Goal: Task Accomplishment & Management: Manage account settings

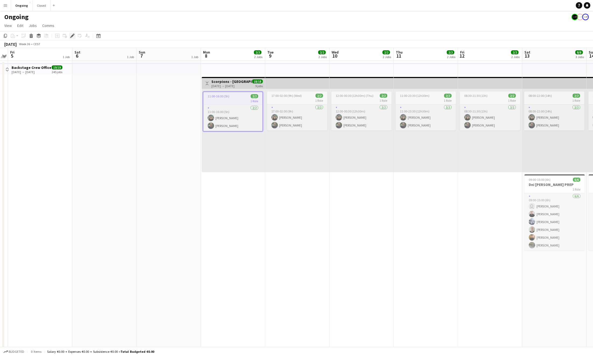
click at [74, 35] on icon "Edit" at bounding box center [72, 36] width 4 height 4
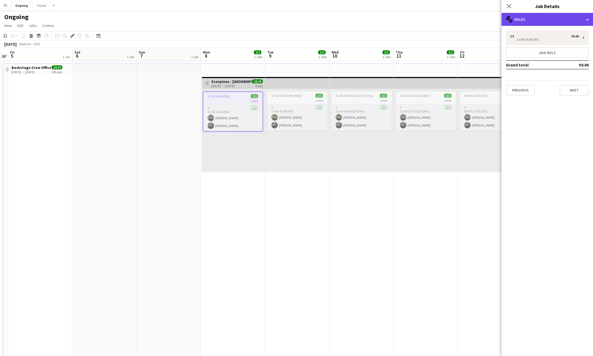
click at [570, 21] on div "multiple-users-add Roles" at bounding box center [546, 19] width 91 height 13
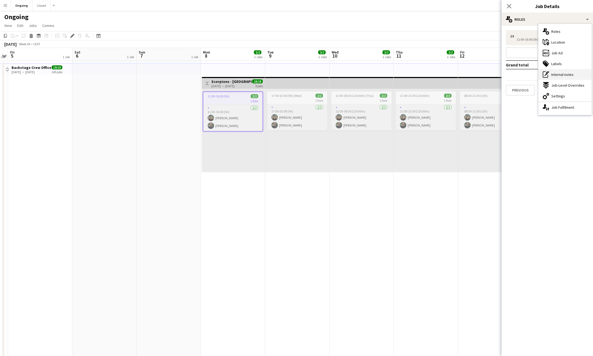
click at [564, 76] on span "Internal notes" at bounding box center [562, 74] width 22 height 5
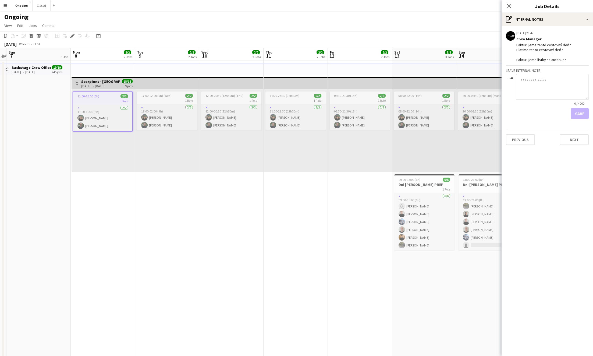
scroll to position [0, 189]
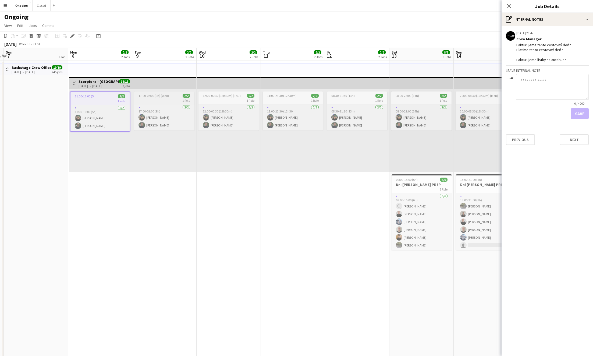
click at [166, 99] on div "1 Role" at bounding box center [164, 100] width 60 height 4
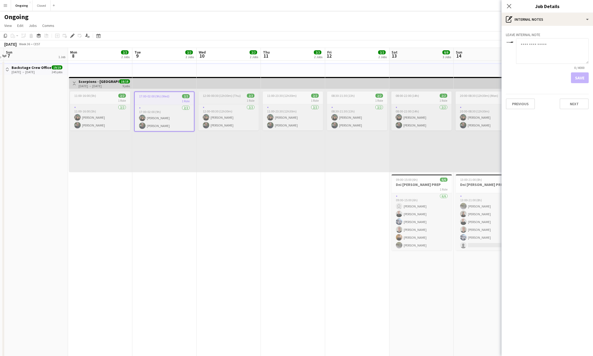
click at [232, 96] on span "12:00-00:30 (12h30m) (Thu)" at bounding box center [222, 96] width 38 height 4
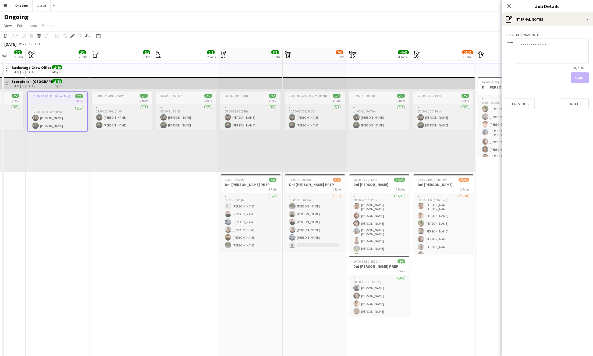
scroll to position [0, 239]
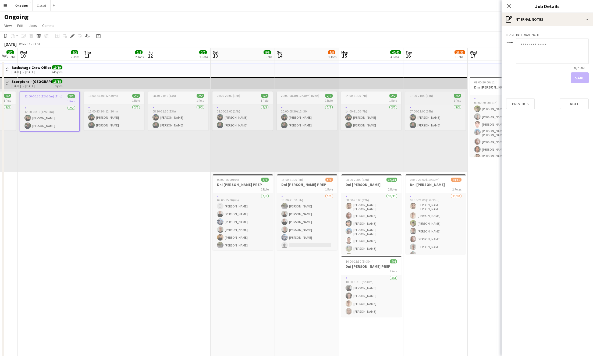
click at [435, 95] on div "07:00-21:00 (14h) 2/2" at bounding box center [435, 96] width 60 height 4
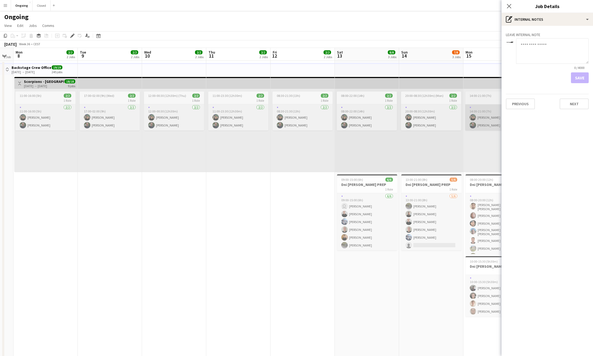
scroll to position [0, 108]
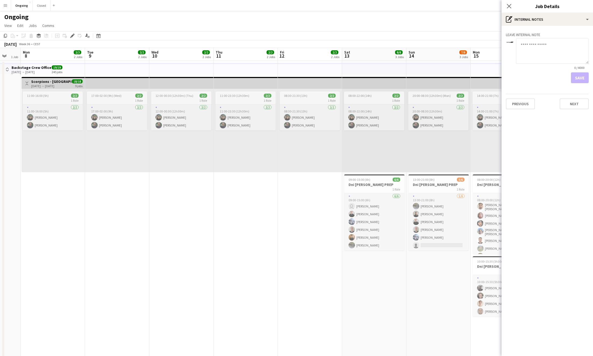
click at [49, 82] on h3 "Scorpions - Tirana, Albania" at bounding box center [51, 81] width 40 height 5
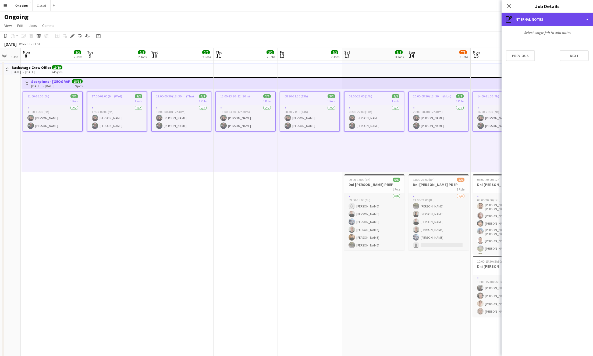
click at [528, 22] on div "pen-write Internal notes" at bounding box center [546, 19] width 91 height 13
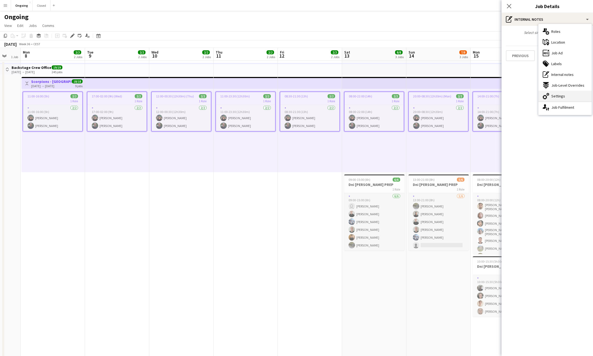
click at [564, 95] on div "cog-double-3 Settings" at bounding box center [564, 96] width 53 height 11
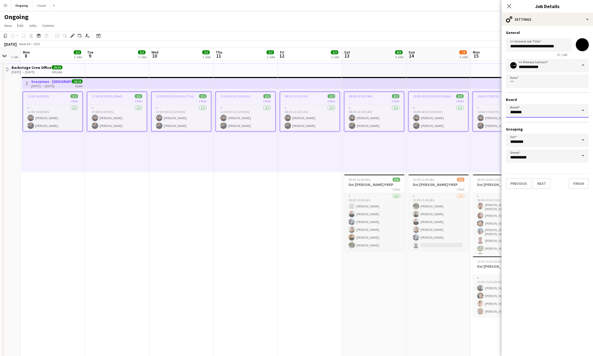
click at [544, 109] on input "*******" at bounding box center [547, 110] width 83 height 13
click at [528, 129] on mat-option "Closed [CEST]" at bounding box center [547, 125] width 83 height 13
type input "******"
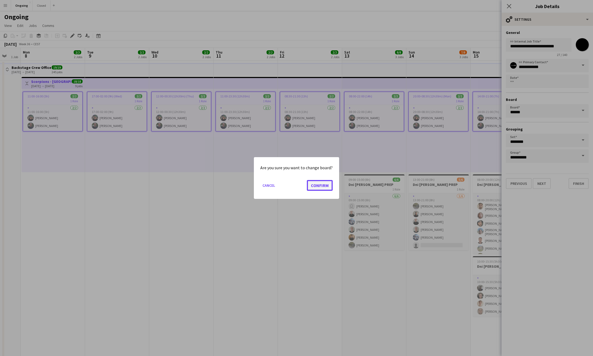
click at [328, 186] on button "Confirm" at bounding box center [320, 185] width 26 height 11
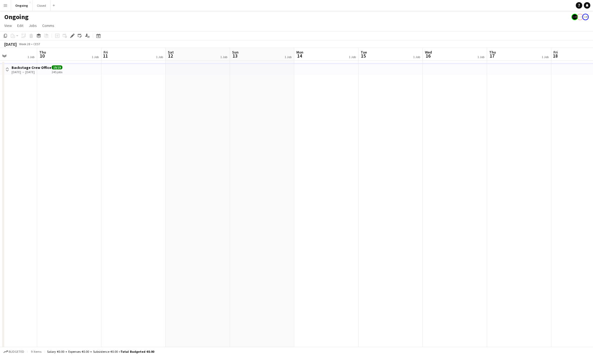
scroll to position [0, 142]
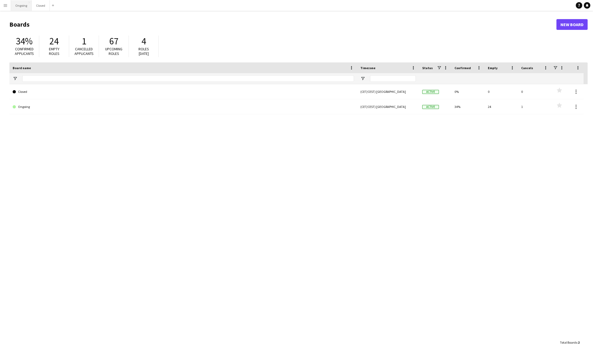
click at [23, 6] on button "Ongoing Close" at bounding box center [21, 5] width 21 height 10
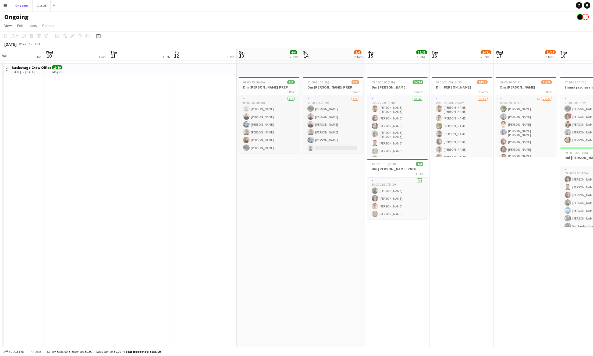
scroll to position [0, 145]
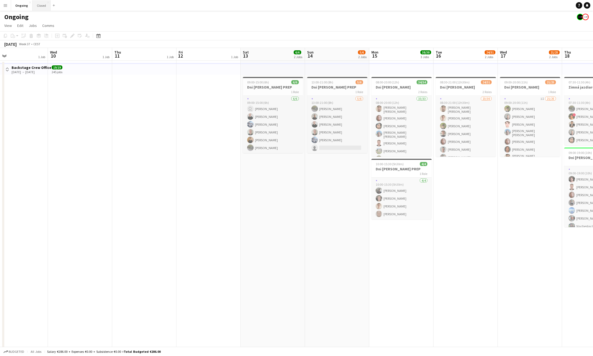
click at [36, 9] on button "Closed Close" at bounding box center [42, 5] width 18 height 10
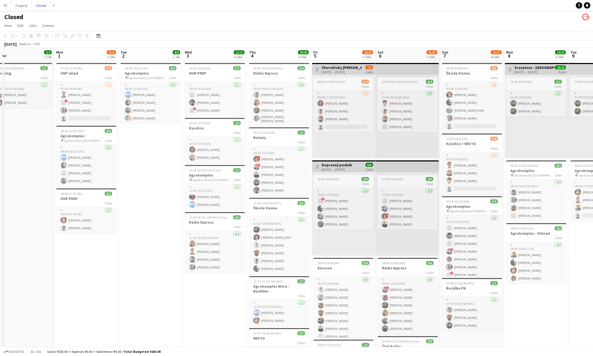
scroll to position [0, 144]
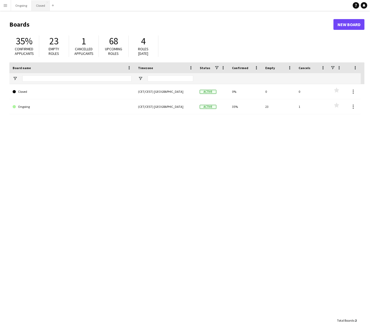
click at [39, 9] on button "Closed Close" at bounding box center [41, 5] width 18 height 10
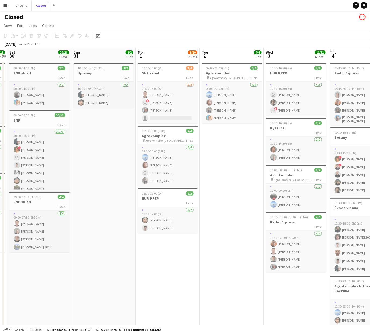
scroll to position [0, 124]
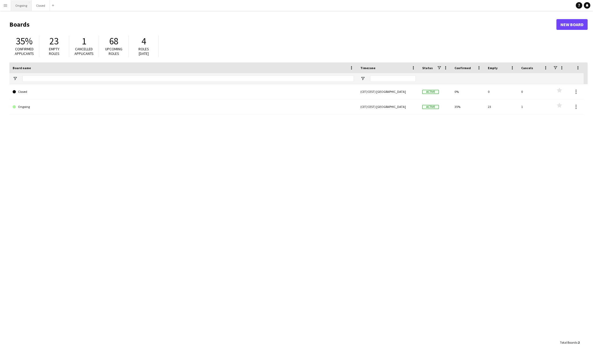
click at [23, 5] on button "Ongoing Close" at bounding box center [21, 5] width 21 height 10
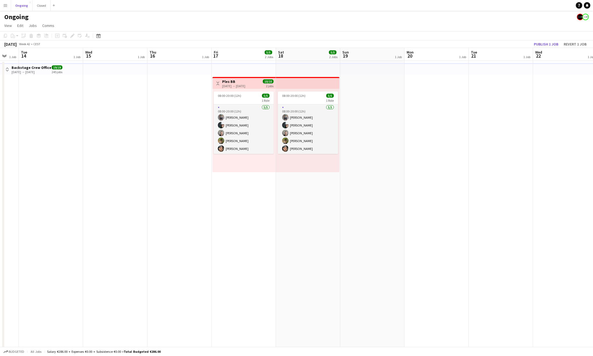
scroll to position [0, 239]
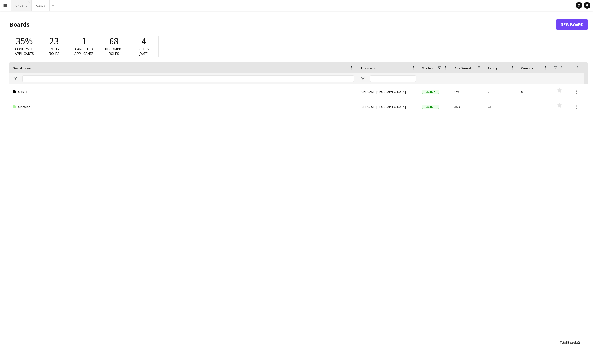
click at [24, 5] on button "Ongoing Close" at bounding box center [21, 5] width 21 height 10
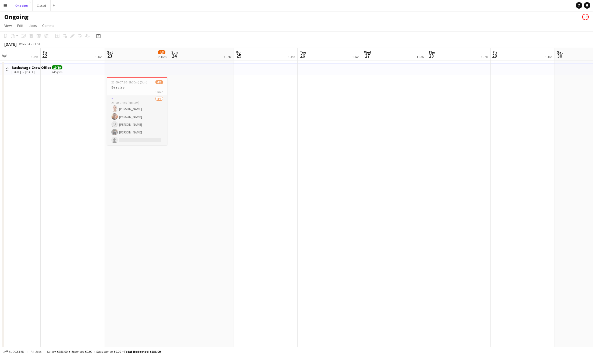
scroll to position [0, 151]
click at [136, 86] on h3 "Břeclav" at bounding box center [138, 87] width 60 height 5
click at [71, 35] on icon "Edit" at bounding box center [72, 36] width 4 height 4
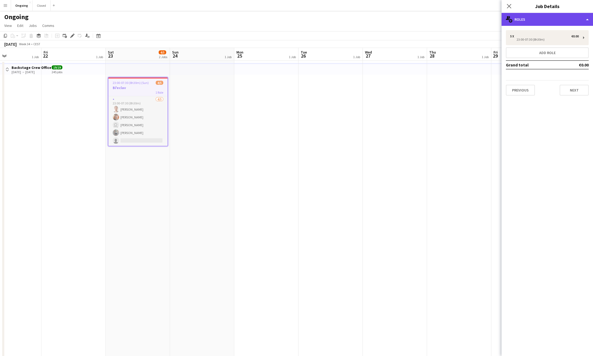
click at [370, 21] on div "multiple-users-add Roles" at bounding box center [546, 19] width 91 height 13
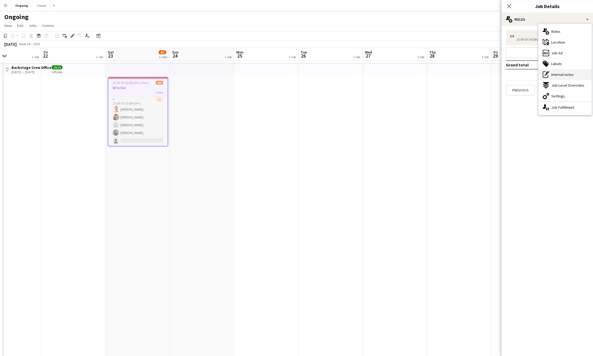
click at [370, 74] on span "Internal notes" at bounding box center [562, 74] width 22 height 5
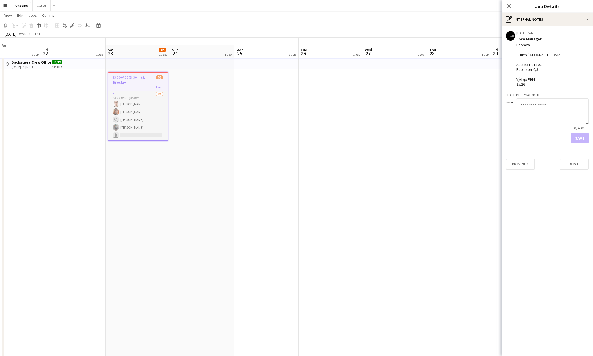
scroll to position [0, 0]
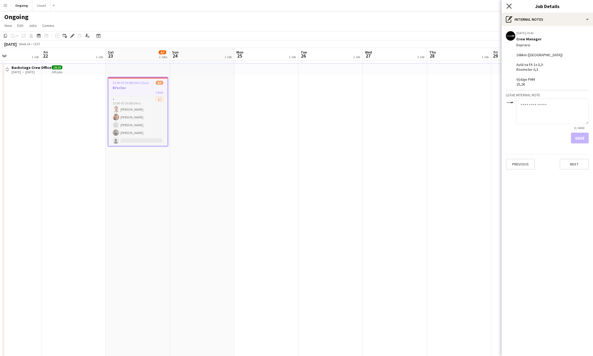
click at [370, 5] on icon at bounding box center [508, 5] width 5 height 5
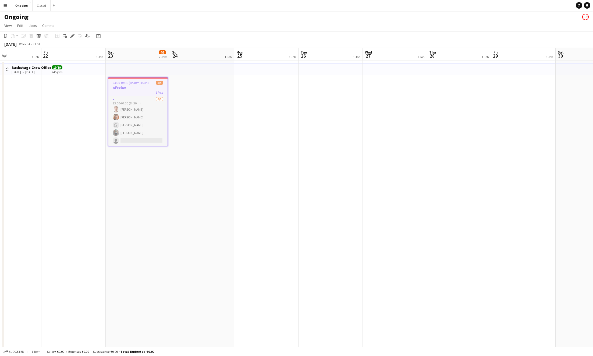
click at [9, 10] on button "Menu" at bounding box center [5, 5] width 11 height 11
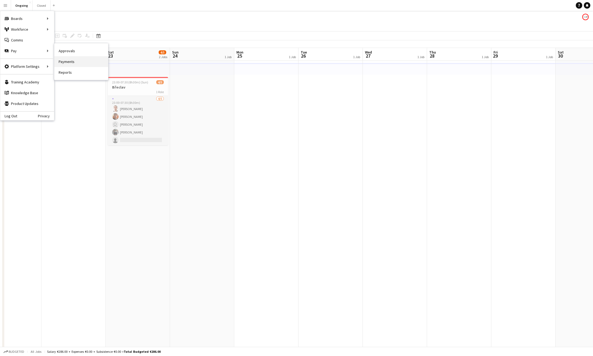
click at [80, 62] on link "Payments" at bounding box center [81, 61] width 54 height 11
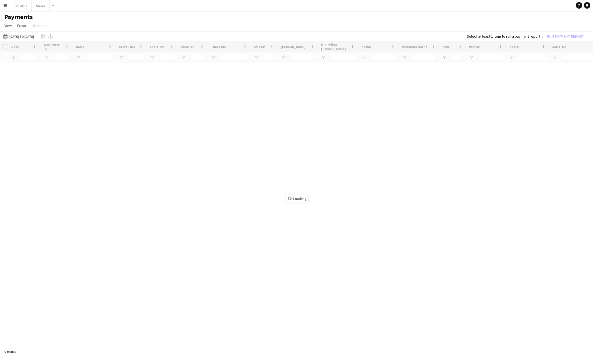
type input "**********"
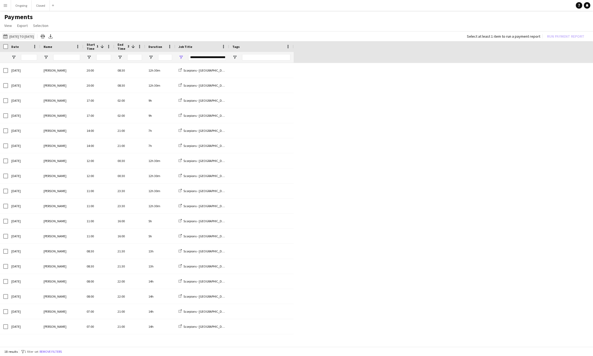
click at [35, 35] on button "31-08-2025 to 19-09-2025 31-08-2025 to 19-09-2025" at bounding box center [18, 36] width 33 height 6
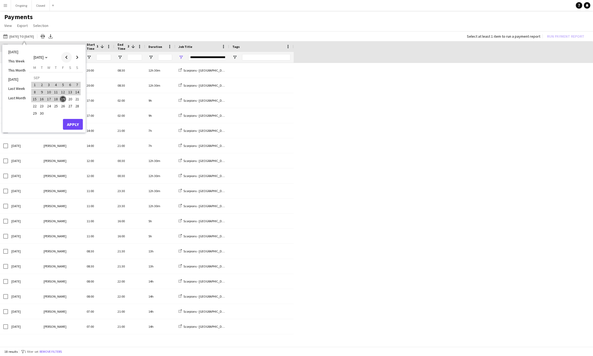
click at [67, 58] on span "Previous month" at bounding box center [66, 57] width 11 height 11
click at [76, 58] on span "Next month" at bounding box center [77, 57] width 11 height 11
click at [64, 78] on span "1" at bounding box center [63, 79] width 6 height 8
click at [76, 58] on span "Next month" at bounding box center [77, 57] width 11 height 11
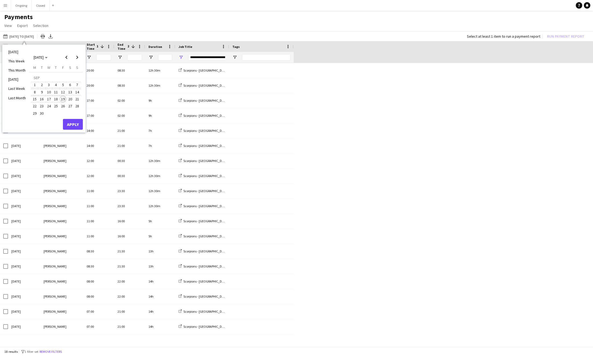
click at [62, 99] on span "19" at bounding box center [63, 99] width 6 height 6
click at [73, 124] on button "Apply" at bounding box center [73, 124] width 20 height 11
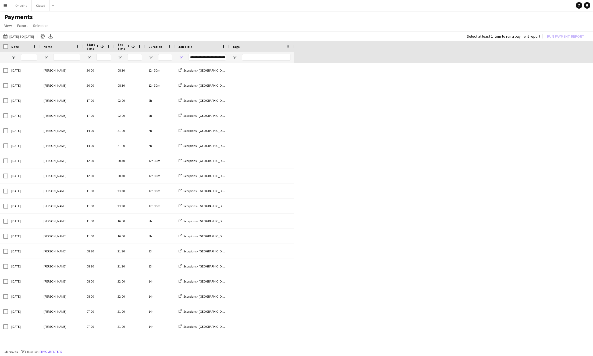
click at [210, 56] on div "**********" at bounding box center [207, 57] width 38 height 6
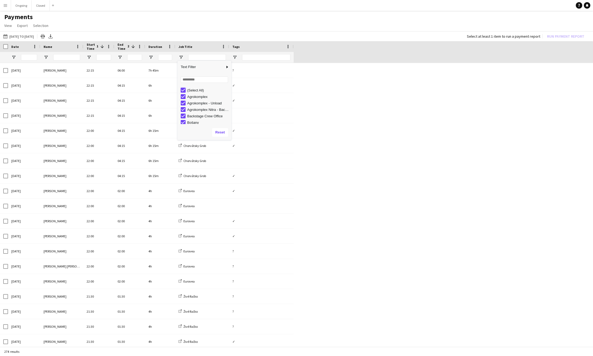
type input "***"
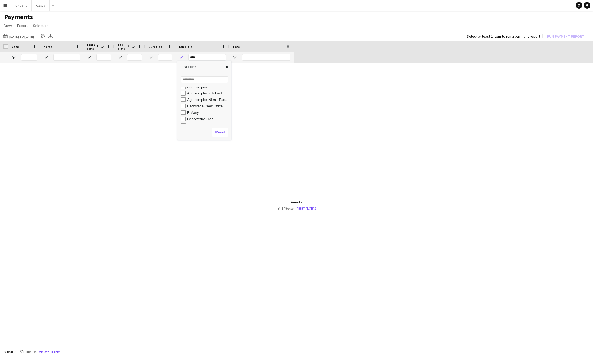
scroll to position [9, 0]
click at [35, 36] on button "31-08-2025 to 19-09-2025 01-08-2025 to 19-09-2025" at bounding box center [18, 36] width 33 height 6
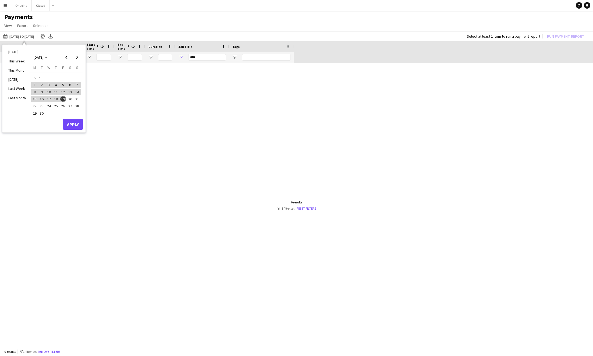
click at [129, 22] on app-page-menu "View Customise view Customise filters Reset Filters Reset View Reset All Export…" at bounding box center [296, 26] width 593 height 10
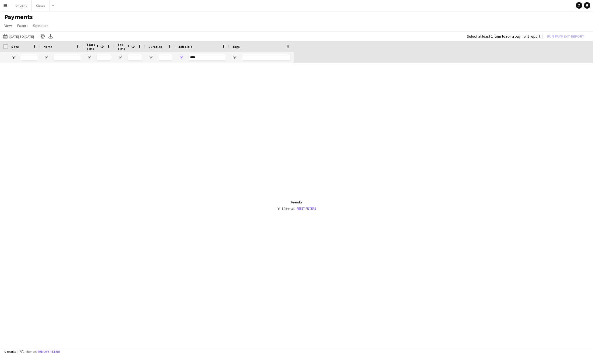
click at [198, 58] on div "***" at bounding box center [207, 57] width 38 height 6
click at [150, 184] on div at bounding box center [296, 205] width 593 height 284
click at [24, 6] on button "Ongoing Close" at bounding box center [21, 5] width 21 height 10
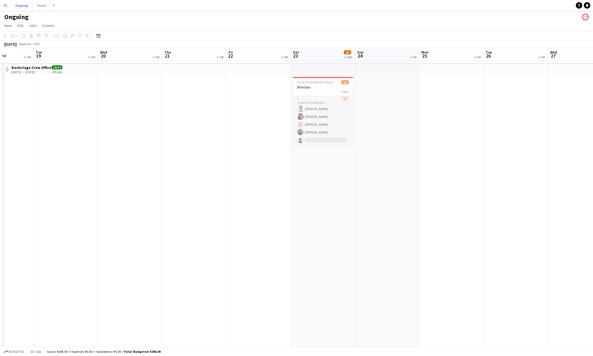
scroll to position [0, 137]
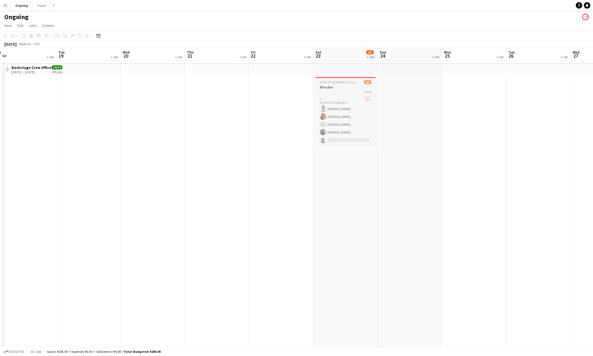
click at [350, 87] on h3 "Břeclav" at bounding box center [345, 87] width 60 height 5
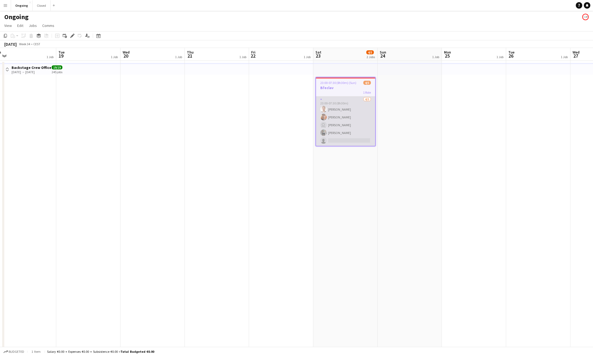
click at [351, 103] on app-card-role "4/5 23:00-07:30 (8h30m) Gracjan Różański Lukáš Koleják user Dávid Kuchel Andrej…" at bounding box center [345, 120] width 59 height 49
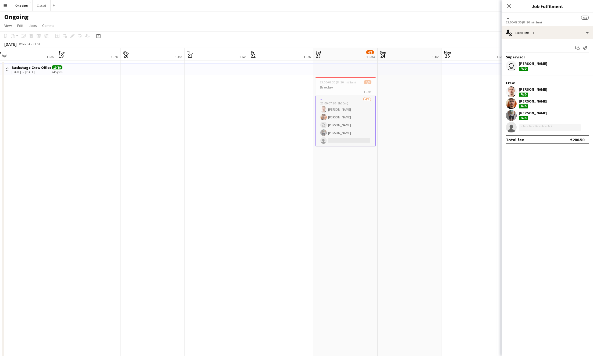
click at [1, 6] on button "Menu" at bounding box center [5, 5] width 11 height 11
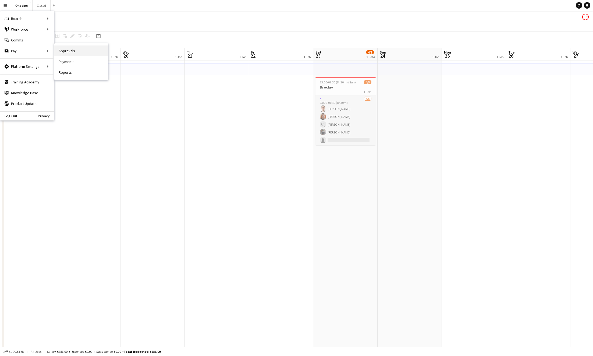
click at [78, 54] on link "Approvals" at bounding box center [81, 50] width 54 height 11
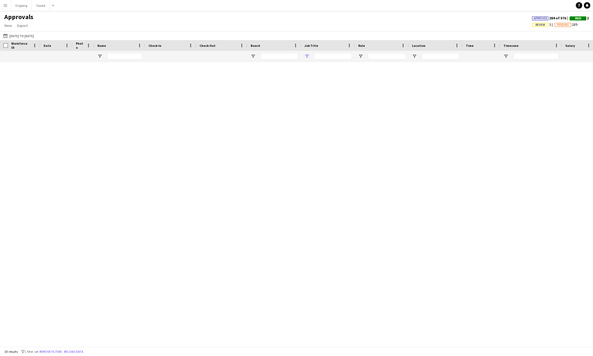
type input "**********"
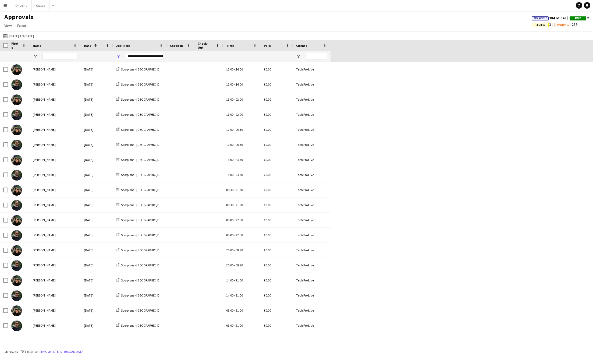
click at [163, 56] on div "**********" at bounding box center [145, 56] width 38 height 6
click at [125, 90] on div "(Select All)" at bounding box center [146, 89] width 42 height 4
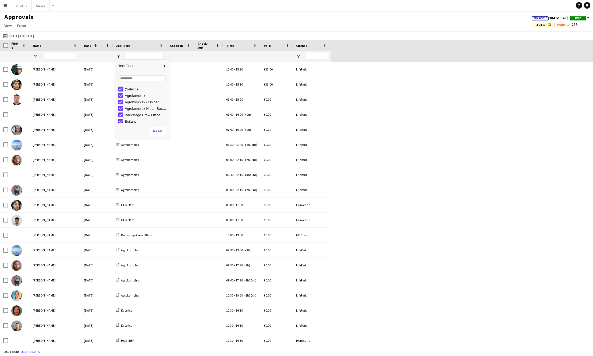
type input "***"
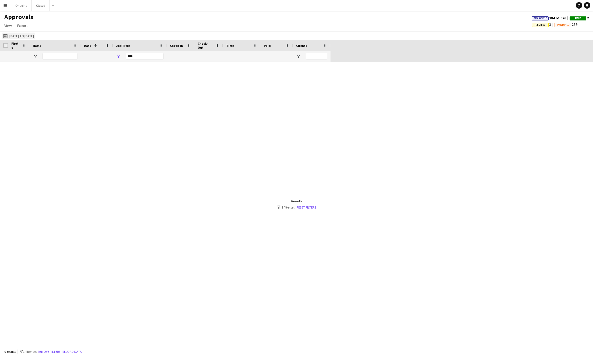
click at [35, 35] on button "31-08-2025 to 19-09-2025 31-08-2025 to 19-09-2025" at bounding box center [18, 36] width 33 height 6
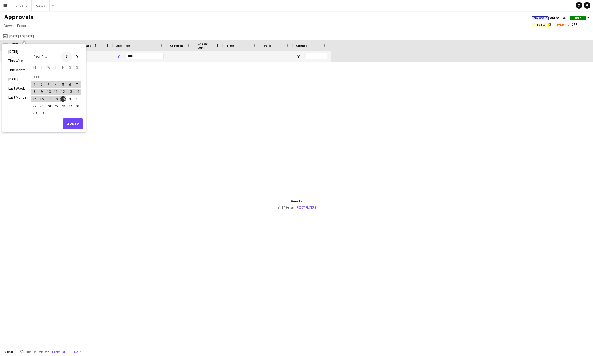
click at [64, 55] on span "Previous month" at bounding box center [66, 56] width 11 height 11
click at [67, 56] on span "Previous month" at bounding box center [66, 56] width 11 height 11
click at [49, 97] on span "16" at bounding box center [49, 98] width 6 height 6
click at [75, 58] on span "Next month" at bounding box center [77, 56] width 11 height 11
click at [77, 56] on span "Next month" at bounding box center [77, 56] width 11 height 11
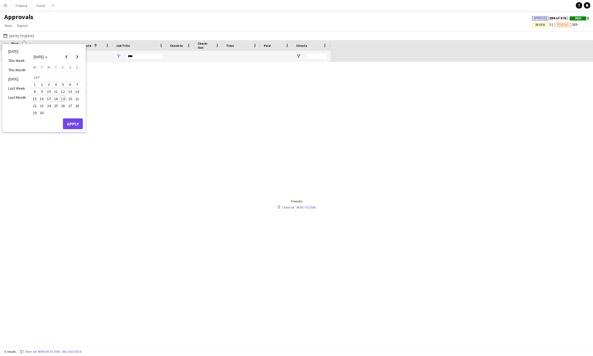
click at [62, 98] on span "19" at bounding box center [63, 98] width 6 height 6
click at [73, 121] on button "Apply" at bounding box center [73, 123] width 20 height 11
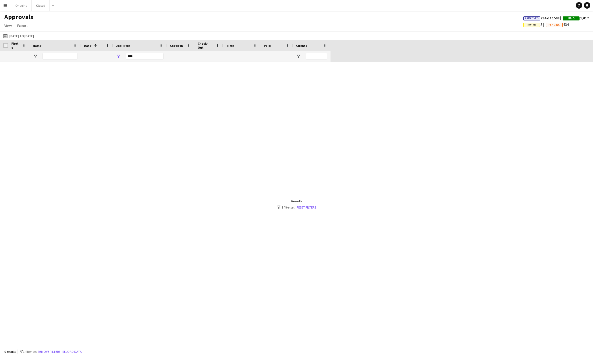
click at [139, 58] on div "***" at bounding box center [145, 56] width 38 height 6
click at [135, 90] on div "(Select All)" at bounding box center [146, 89] width 42 height 4
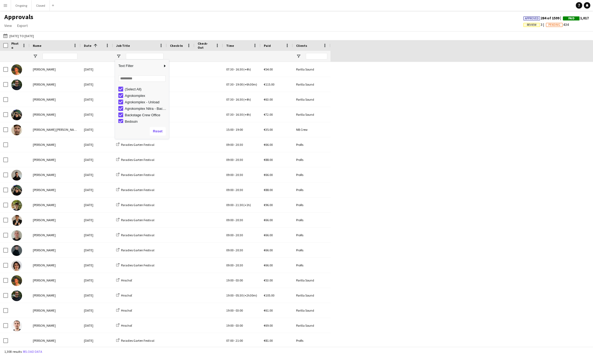
click at [135, 90] on div "(Select All)" at bounding box center [146, 89] width 42 height 4
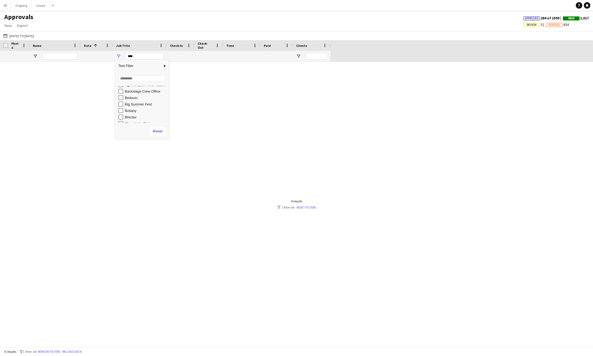
scroll to position [27, 0]
click at [125, 111] on div "Břeclav" at bounding box center [143, 113] width 51 height 6
click at [126, 113] on div "Břeclav" at bounding box center [146, 113] width 42 height 4
type input "**********"
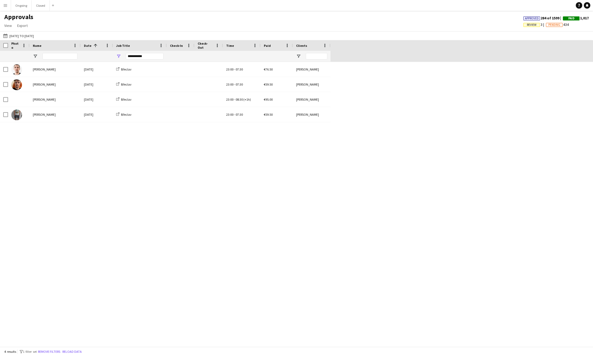
click at [237, 173] on div "Gracjan Różański Sat, 23 Aug 2025 Břeclav 23:00 - 07:30 €76.50 Martin Nohavica …" at bounding box center [296, 204] width 593 height 284
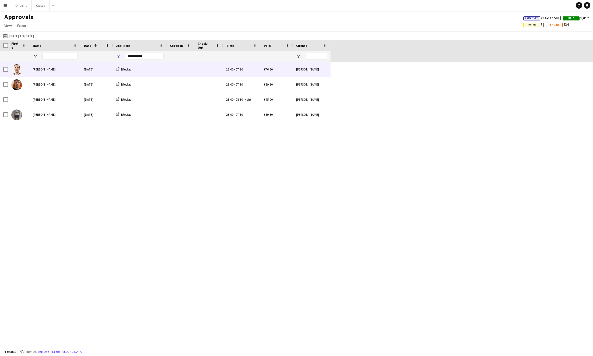
click at [160, 71] on div "Břeclav" at bounding box center [140, 69] width 54 height 15
click at [139, 69] on div "Břeclav" at bounding box center [140, 69] width 54 height 15
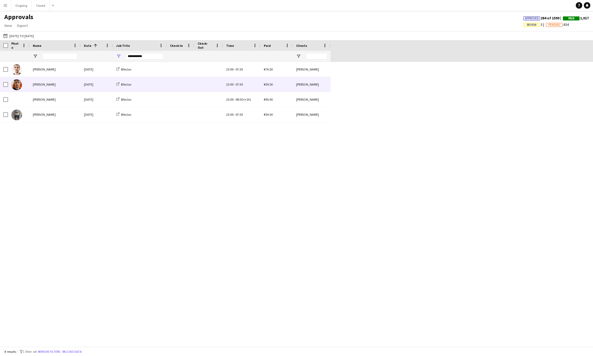
click at [145, 83] on div "Břeclav" at bounding box center [140, 84] width 54 height 15
click at [113, 85] on div "Břeclav" at bounding box center [140, 84] width 54 height 15
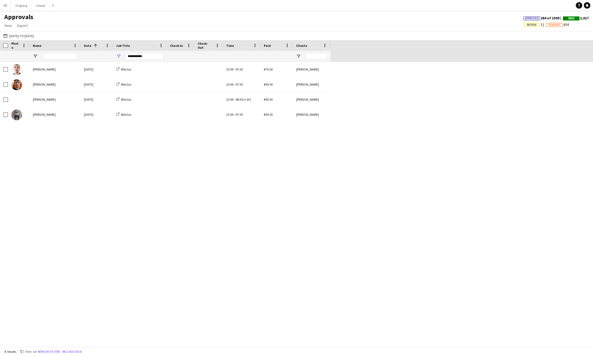
click at [7, 4] on app-icon "Menu" at bounding box center [5, 5] width 4 height 4
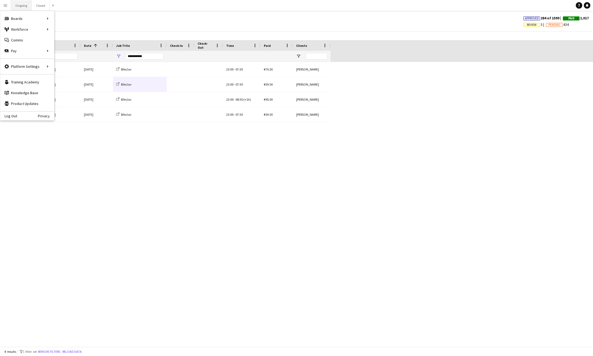
click at [22, 5] on button "Ongoing Close" at bounding box center [21, 5] width 21 height 10
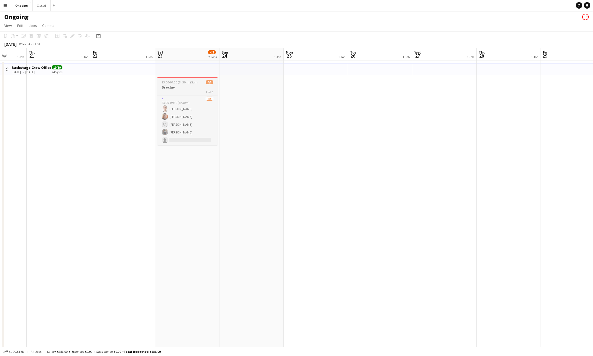
click at [182, 84] on span "23:00-07:30 (8h30m) (Sun)" at bounding box center [180, 82] width 36 height 4
click at [71, 36] on icon at bounding box center [72, 35] width 3 height 3
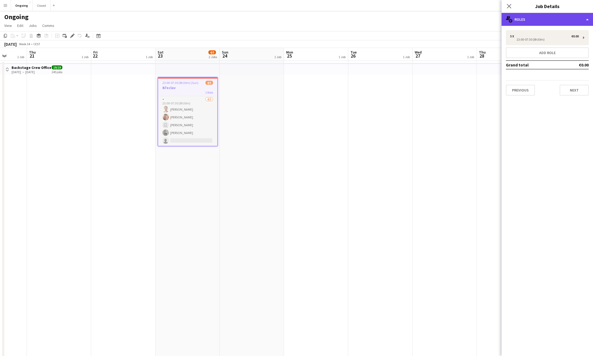
click at [370, 24] on div "multiple-users-add Roles" at bounding box center [546, 19] width 91 height 13
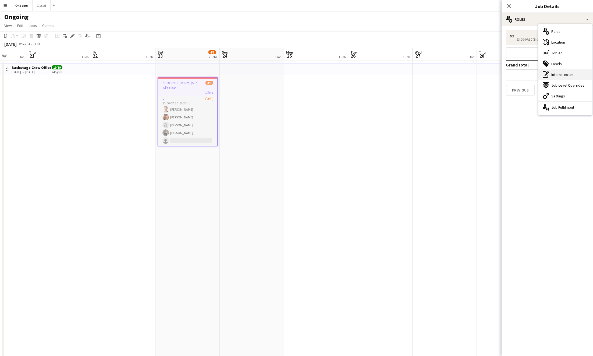
click at [370, 71] on div "pen-write Internal notes" at bounding box center [564, 74] width 53 height 11
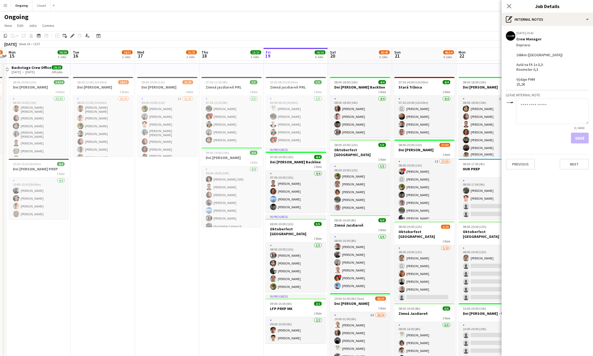
scroll to position [0, 116]
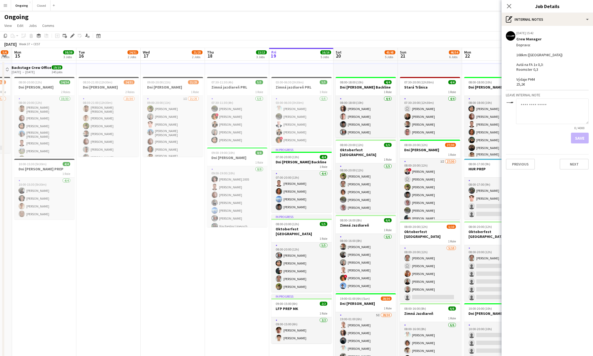
click at [6, 4] on app-icon "Menu" at bounding box center [5, 5] width 4 height 4
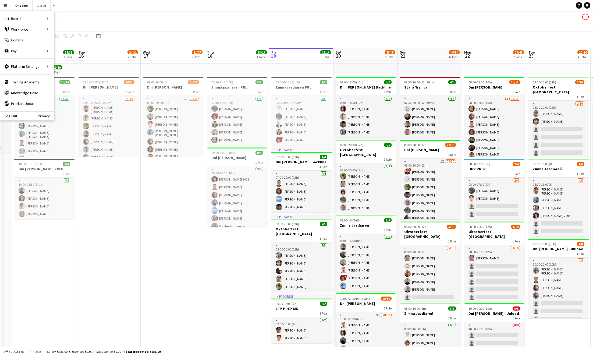
click at [159, 192] on app-date-cell "09:00-20:00 (11h) 21/25 Dni MV SR 1 Role 1I 21/25 09:00-20:00 (11h) Jakub Hanze…" at bounding box center [173, 306] width 64 height 490
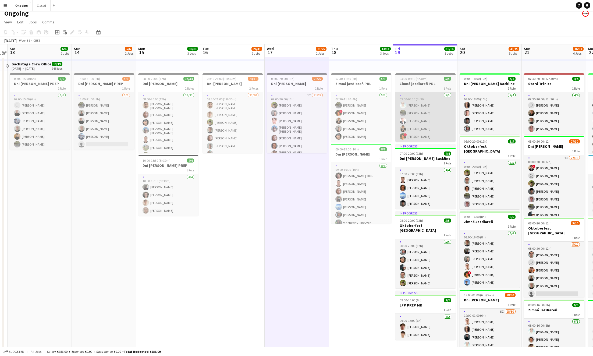
scroll to position [0, 0]
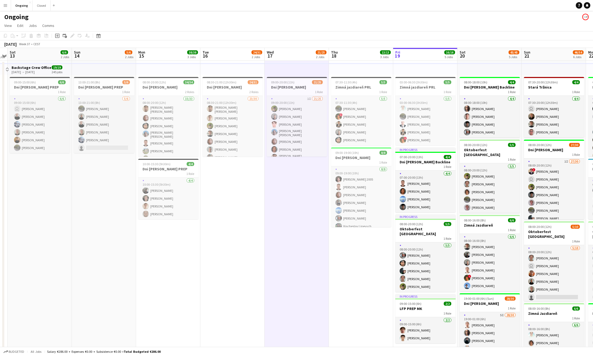
click at [6, 3] on app-icon "Menu" at bounding box center [5, 5] width 4 height 4
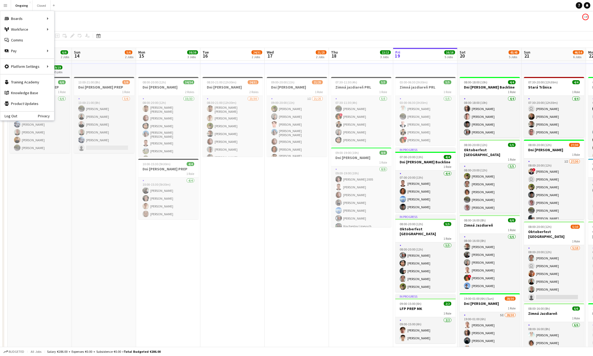
click at [80, 186] on app-date-cell "13:00-21:00 (8h) 5/6 Dni [PERSON_NAME] PREP 1 Role [DATE] 13:00-21:00 (8h) [PER…" at bounding box center [104, 306] width 64 height 490
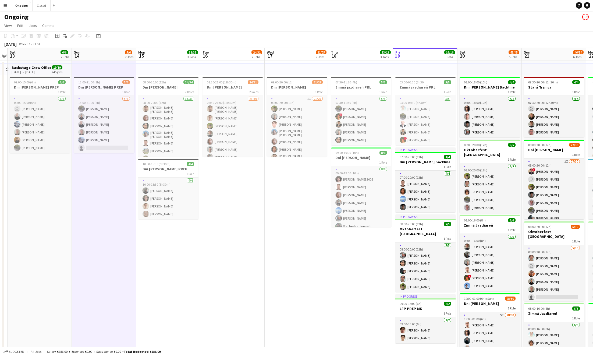
click at [9, 3] on button "Menu" at bounding box center [5, 5] width 11 height 11
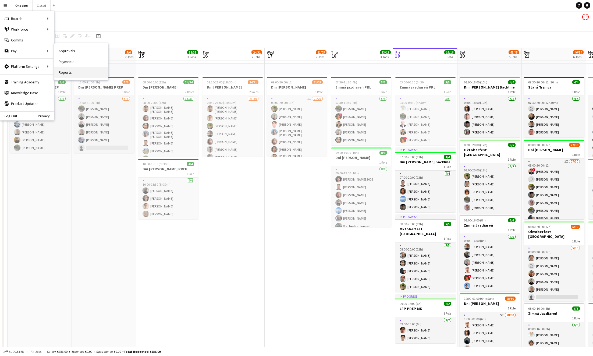
click at [64, 73] on link "Reports" at bounding box center [81, 72] width 54 height 11
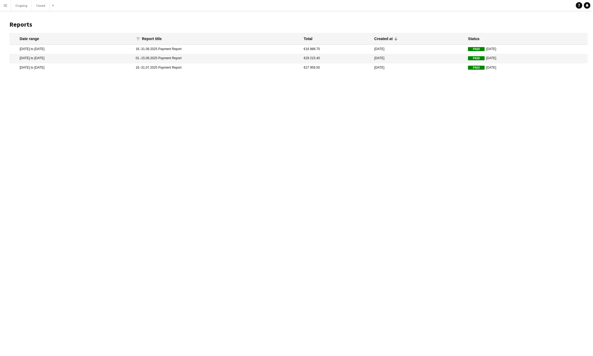
click at [58, 48] on mat-cell "16 Aug 2025 to 31 Aug 2025" at bounding box center [70, 49] width 123 height 9
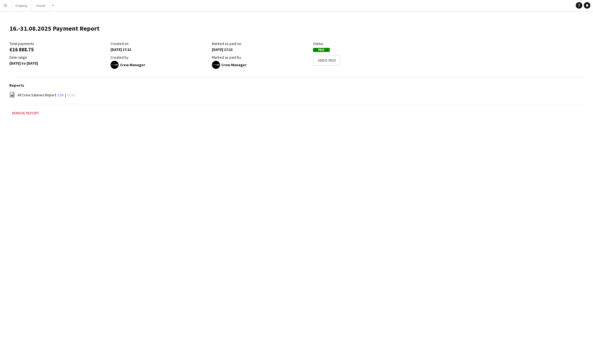
click at [70, 94] on link "xlsx" at bounding box center [71, 94] width 8 height 5
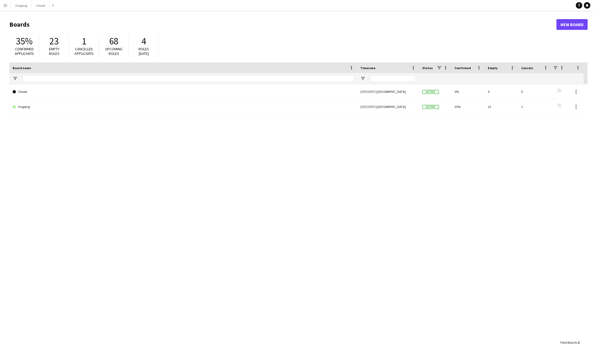
click at [7, 6] on app-icon "Menu" at bounding box center [5, 5] width 4 height 4
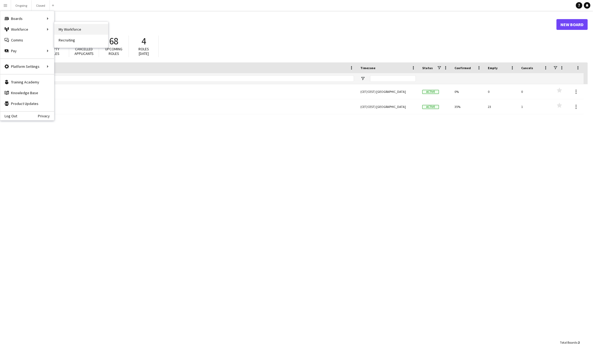
click at [62, 25] on link "My Workforce" at bounding box center [81, 29] width 54 height 11
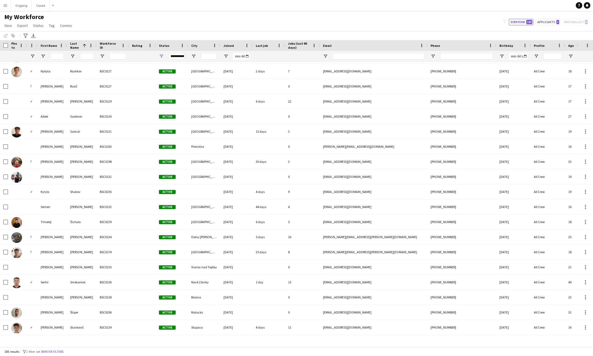
scroll to position [2500, 0]
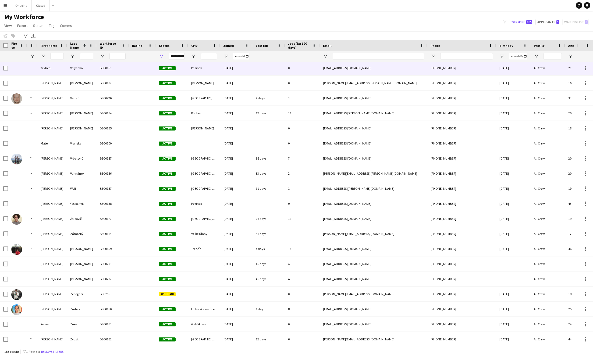
click at [178, 59] on div "**********" at bounding box center [177, 56] width 16 height 6
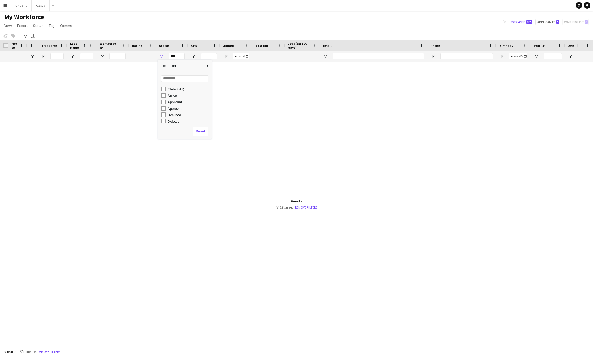
scroll to position [0, 0]
click at [166, 101] on div "Applicant" at bounding box center [186, 102] width 51 height 6
type input "**********"
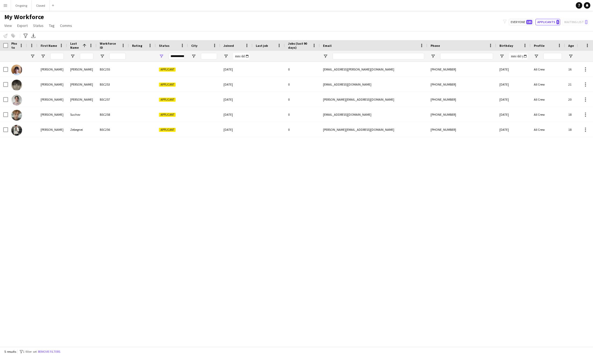
click at [124, 162] on div "[PERSON_NAME] BSC255 Applicant [DATE] 0 [EMAIL_ADDRESS][PERSON_NAME][DOMAIN_NAM…" at bounding box center [288, 204] width 576 height 284
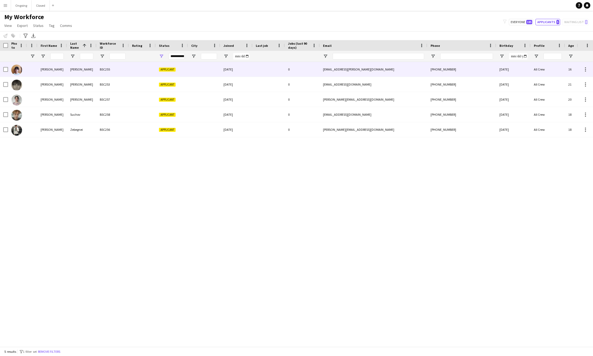
click at [34, 69] on div at bounding box center [32, 69] width 10 height 15
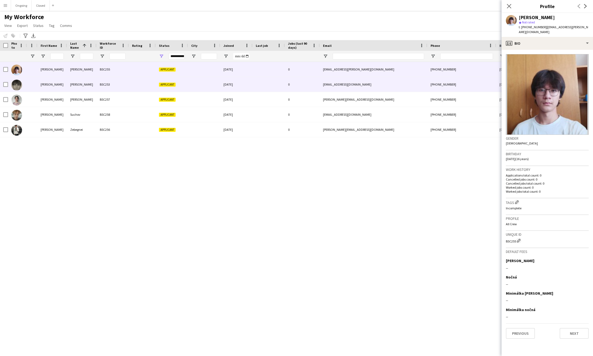
click at [153, 88] on div at bounding box center [142, 84] width 27 height 15
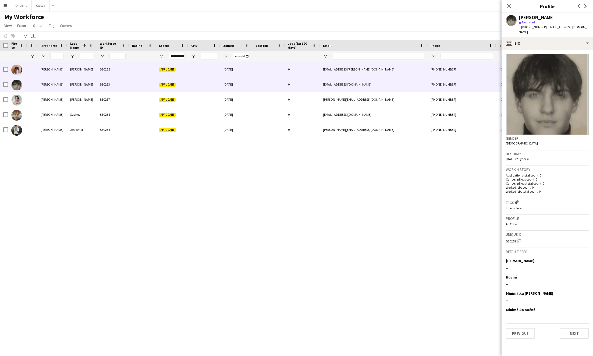
click at [133, 74] on div at bounding box center [142, 69] width 27 height 15
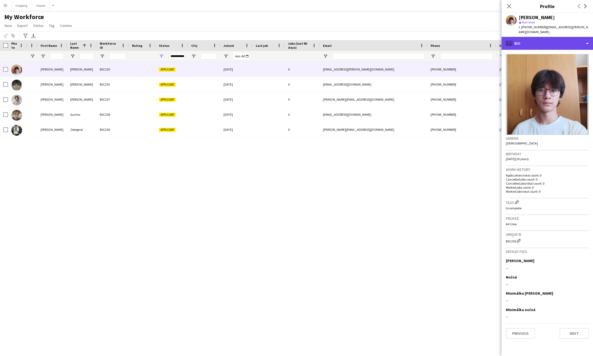
click at [370, 37] on div "profile Bio" at bounding box center [546, 43] width 91 height 13
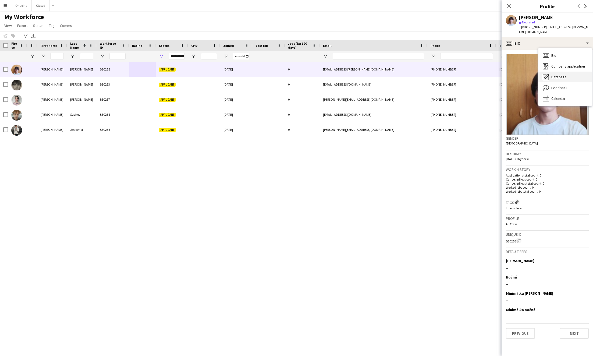
click at [370, 74] on span "Databáza" at bounding box center [558, 76] width 15 height 5
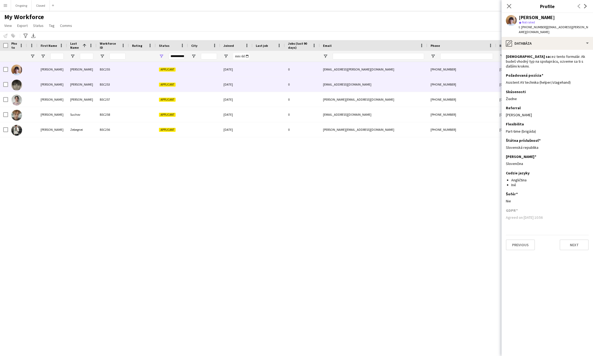
click at [105, 87] on div "BSC253" at bounding box center [112, 84] width 32 height 15
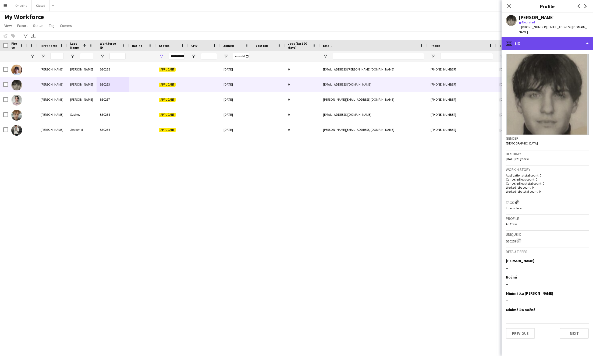
click at [370, 40] on div "profile Bio" at bounding box center [546, 43] width 91 height 13
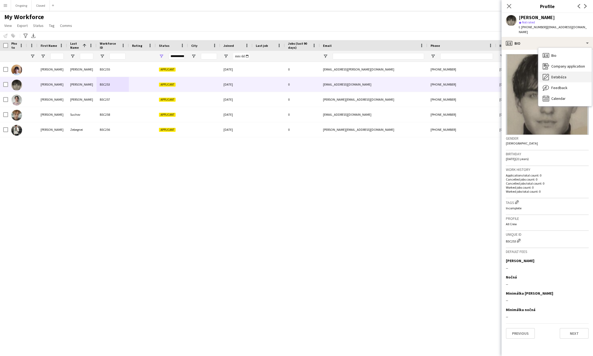
click at [370, 73] on div "Databáza Databáza" at bounding box center [564, 76] width 53 height 11
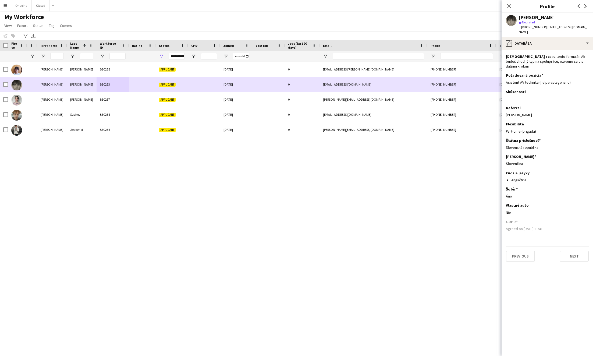
click at [119, 85] on div "BSC253" at bounding box center [112, 84] width 32 height 15
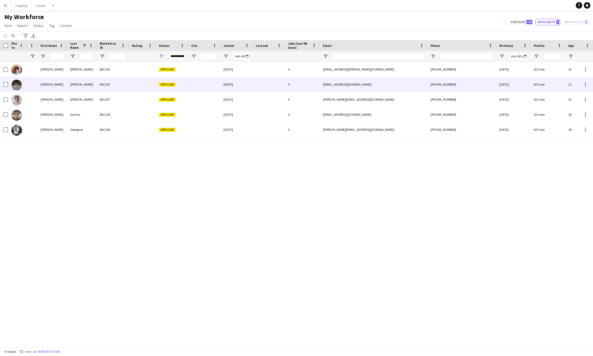
click at [114, 97] on div "BSC257" at bounding box center [112, 99] width 32 height 15
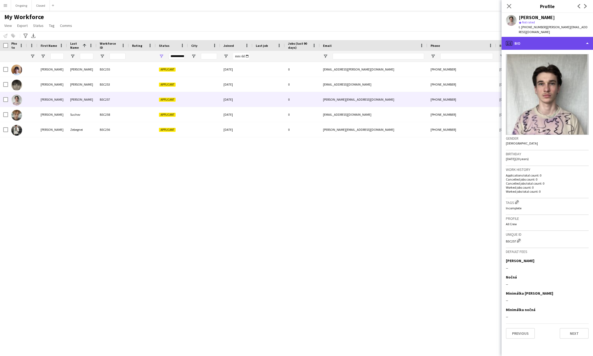
click at [370, 40] on div "profile Bio" at bounding box center [546, 43] width 91 height 13
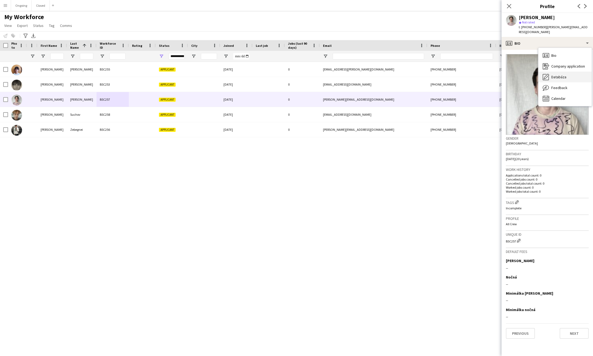
click at [370, 74] on span "Databáza" at bounding box center [558, 76] width 15 height 5
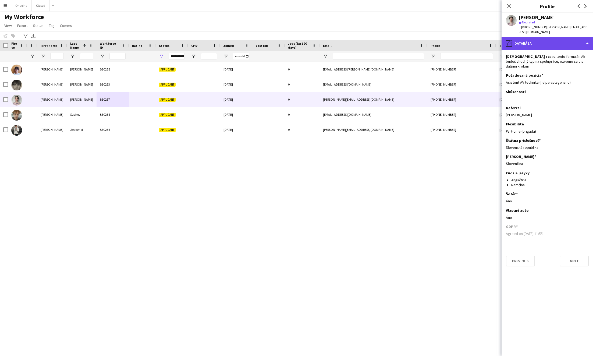
click at [370, 41] on div "pencil4 Databáza" at bounding box center [546, 43] width 91 height 13
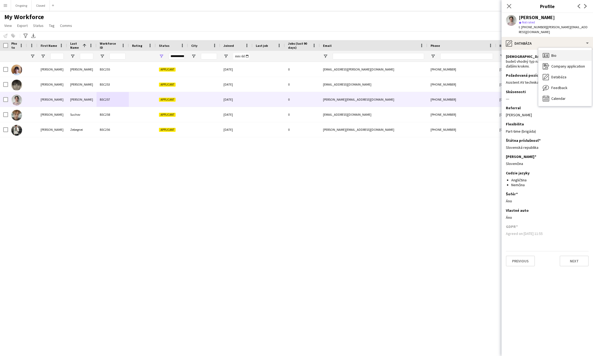
click at [370, 53] on span "Bio" at bounding box center [553, 55] width 5 height 5
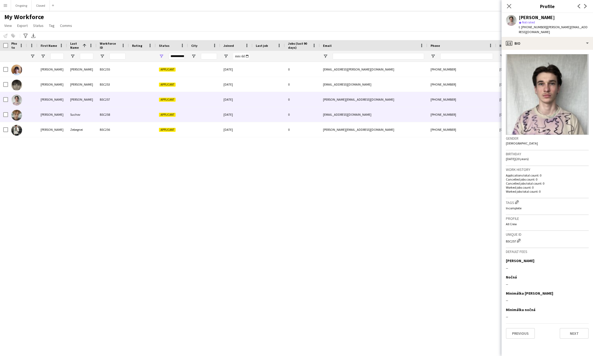
click at [140, 120] on div at bounding box center [142, 114] width 27 height 15
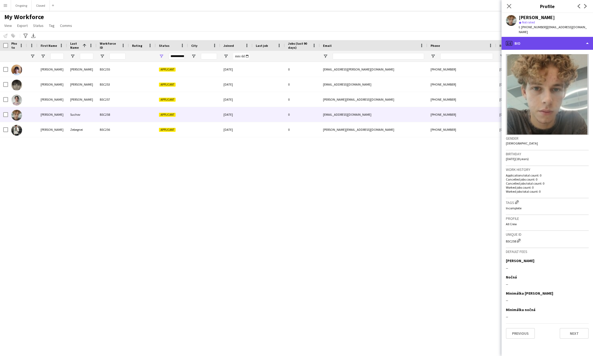
click at [370, 40] on div "profile Bio" at bounding box center [546, 43] width 91 height 13
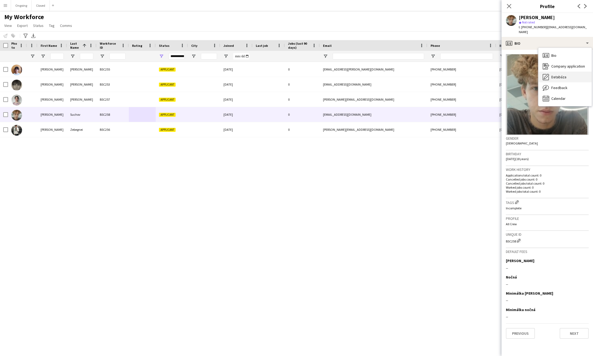
click at [370, 74] on span "Databáza" at bounding box center [558, 76] width 15 height 5
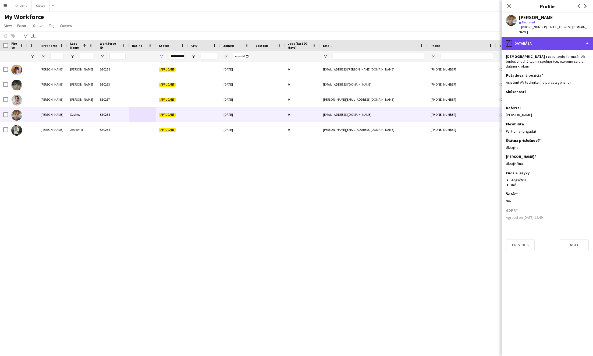
click at [370, 42] on div "pencil4 Databáza" at bounding box center [546, 43] width 91 height 13
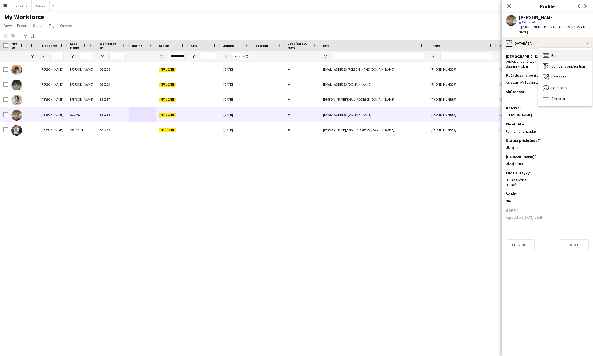
click at [370, 53] on span "Bio" at bounding box center [553, 55] width 5 height 5
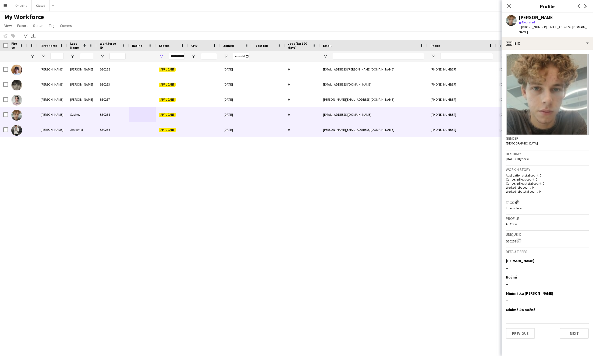
click at [100, 126] on div "BSC256" at bounding box center [112, 129] width 32 height 15
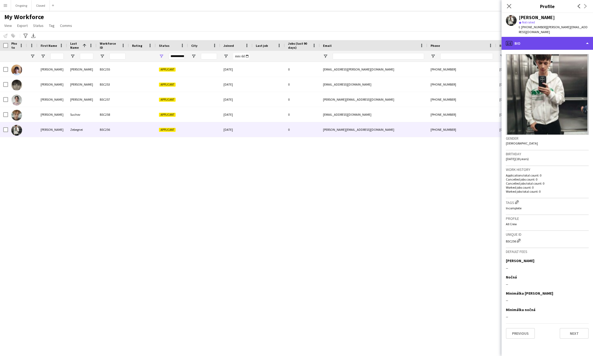
click at [370, 40] on div "profile Bio" at bounding box center [546, 43] width 91 height 13
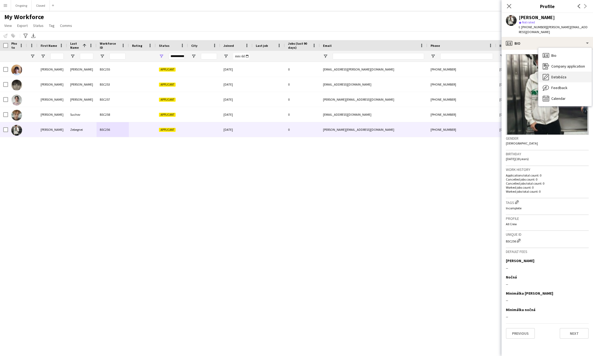
click at [370, 74] on span "Databáza" at bounding box center [558, 76] width 15 height 5
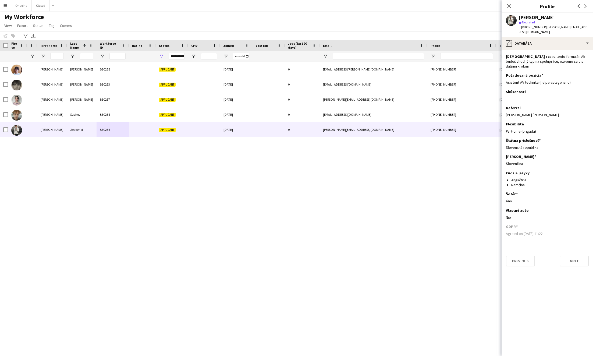
drag, startPoint x: 566, startPoint y: 19, endPoint x: 519, endPoint y: 18, distance: 46.2
click at [370, 18] on div "[PERSON_NAME]" at bounding box center [553, 17] width 70 height 5
click at [370, 8] on icon "Close pop-in" at bounding box center [508, 5] width 5 height 5
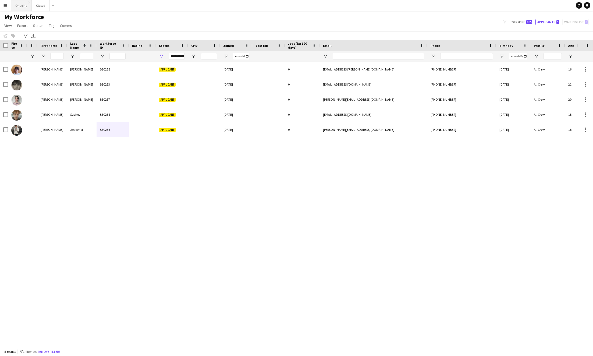
click at [21, 3] on button "Ongoing Close" at bounding box center [21, 5] width 21 height 10
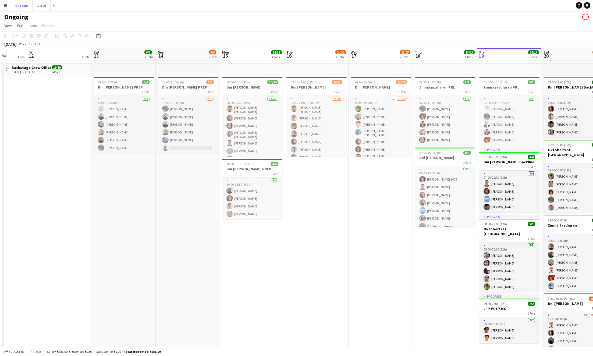
scroll to position [0, 227]
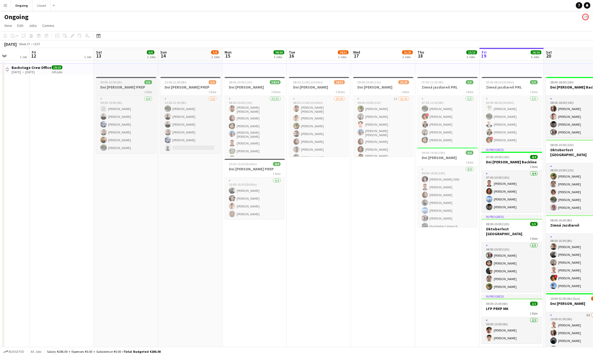
click at [126, 83] on div "09:00-15:00 (6h) 6/6" at bounding box center [126, 82] width 60 height 4
click at [72, 36] on icon at bounding box center [72, 35] width 3 height 3
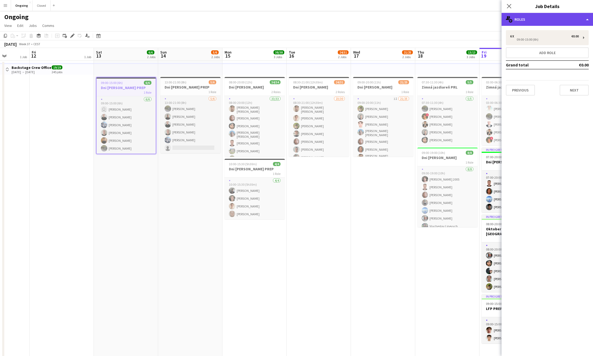
click at [370, 23] on div "multiple-users-add Roles" at bounding box center [546, 19] width 91 height 13
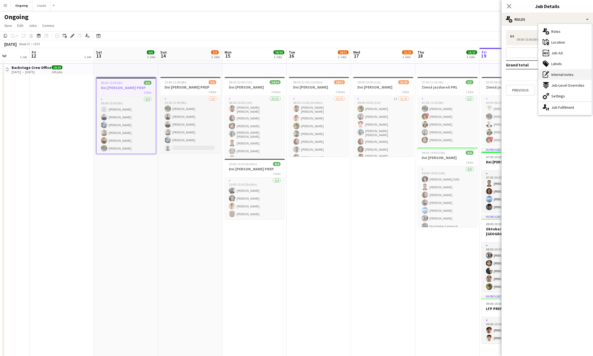
click at [370, 73] on span "Internal notes" at bounding box center [562, 74] width 22 height 5
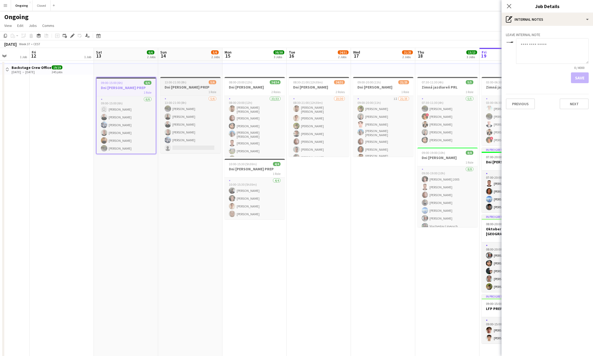
click at [185, 85] on h3 "Dni [PERSON_NAME] PREP" at bounding box center [190, 87] width 60 height 5
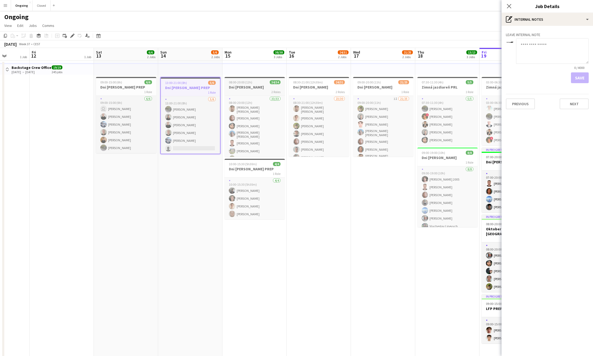
click at [257, 86] on h3 "Dni [PERSON_NAME]" at bounding box center [254, 87] width 60 height 5
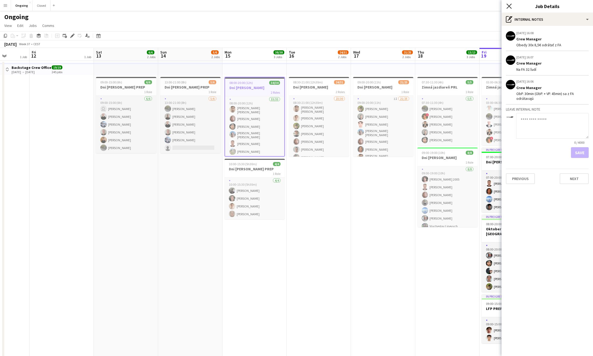
click at [370, 7] on icon at bounding box center [508, 5] width 5 height 5
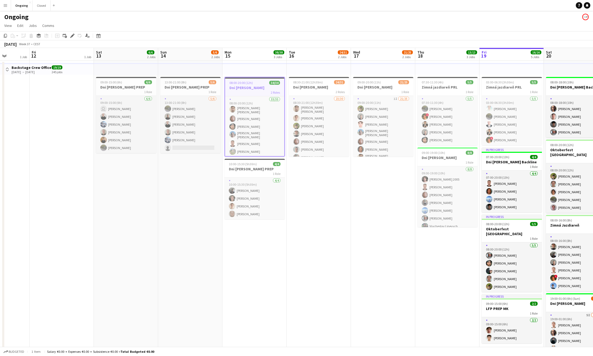
click at [2, 6] on button "Menu" at bounding box center [5, 5] width 11 height 11
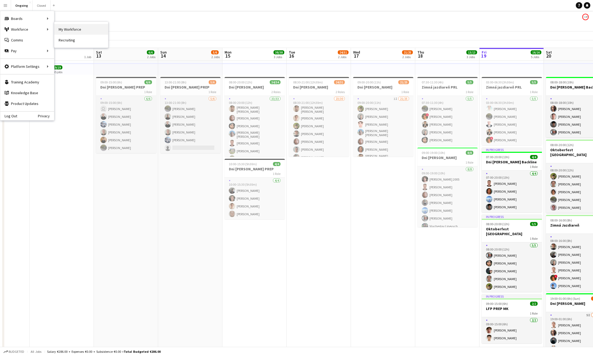
click at [68, 31] on link "My Workforce" at bounding box center [81, 29] width 54 height 11
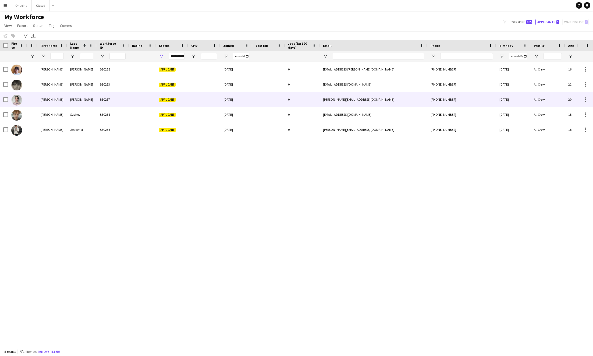
click at [60, 100] on div "[PERSON_NAME]" at bounding box center [52, 99] width 30 height 15
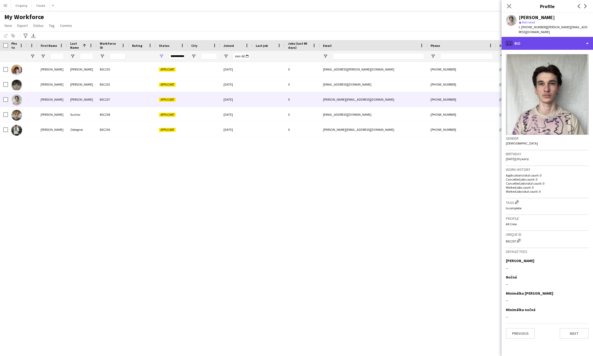
click at [370, 39] on div "profile Bio" at bounding box center [546, 43] width 91 height 13
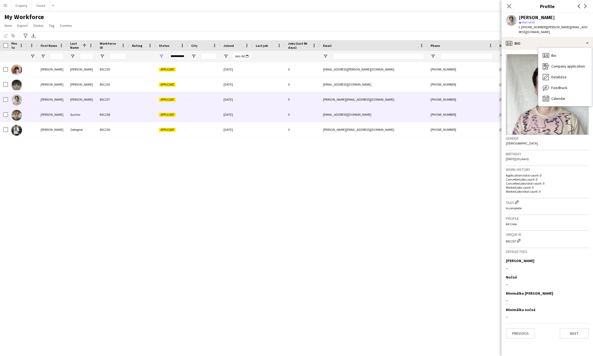
click at [70, 115] on div "Suchov" at bounding box center [82, 114] width 30 height 15
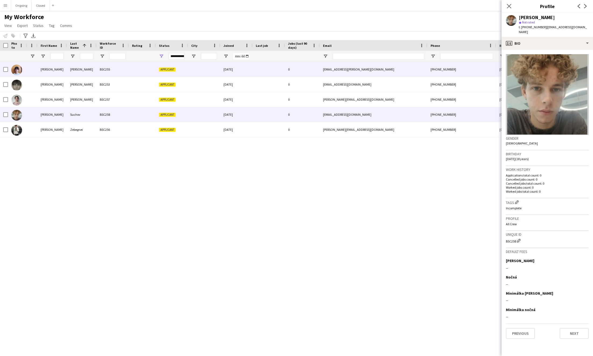
click at [88, 71] on div "[PERSON_NAME]" at bounding box center [82, 69] width 30 height 15
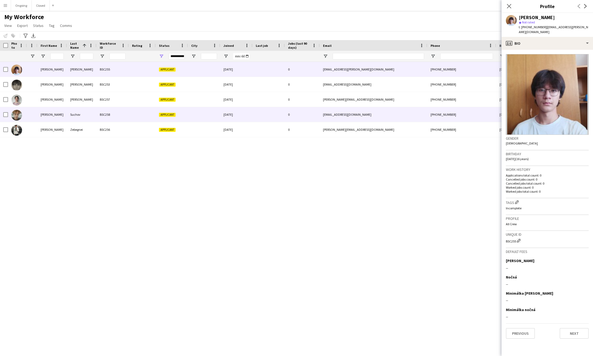
click at [105, 119] on div "BSC258" at bounding box center [112, 114] width 32 height 15
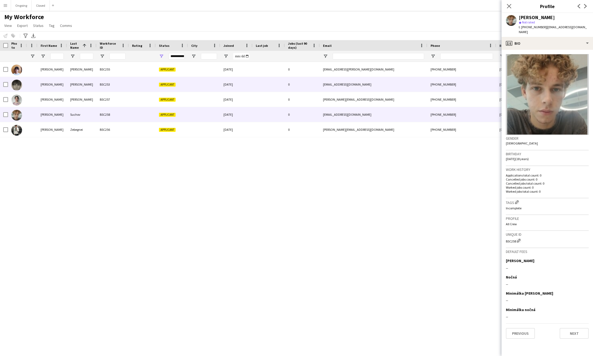
click at [122, 86] on div "BSC253" at bounding box center [112, 84] width 32 height 15
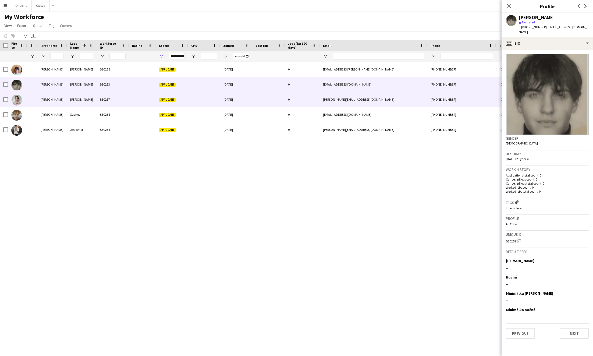
click at [111, 100] on div "BSC257" at bounding box center [112, 99] width 32 height 15
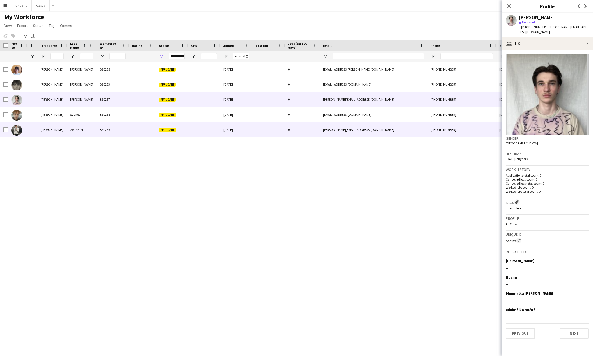
click at [209, 131] on div at bounding box center [204, 129] width 32 height 15
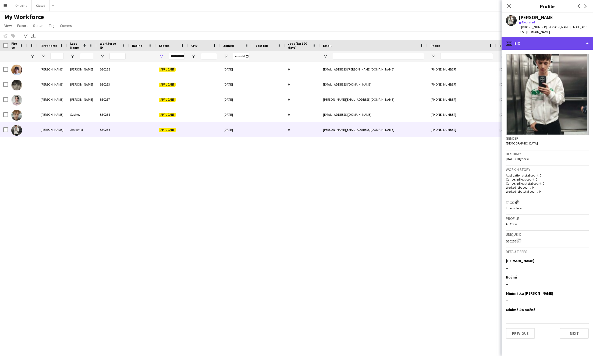
click at [370, 39] on div "profile Bio" at bounding box center [546, 43] width 91 height 13
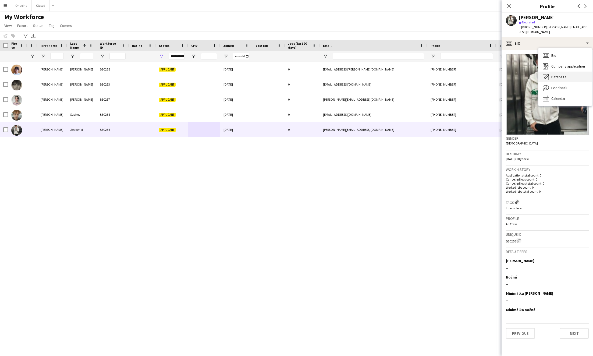
click at [370, 71] on div "Databáza Databáza" at bounding box center [564, 76] width 53 height 11
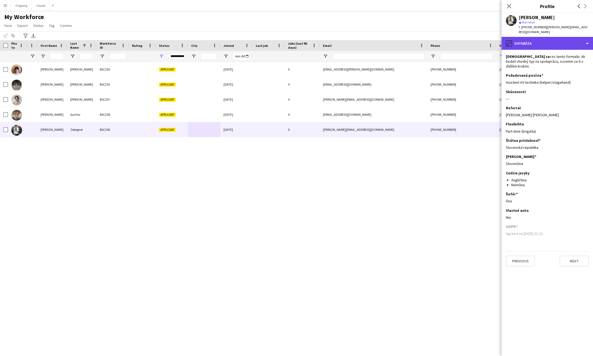
click at [370, 39] on div "pencil4 Databáza" at bounding box center [546, 43] width 91 height 13
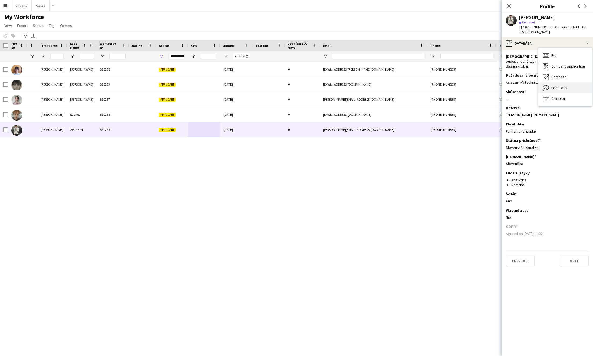
click at [370, 87] on div "Feedback Feedback" at bounding box center [564, 87] width 53 height 11
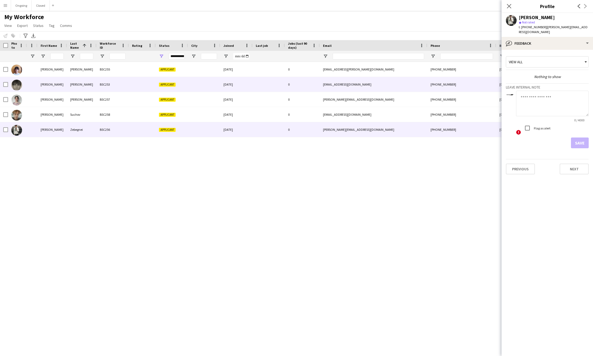
click at [136, 87] on div at bounding box center [142, 84] width 27 height 15
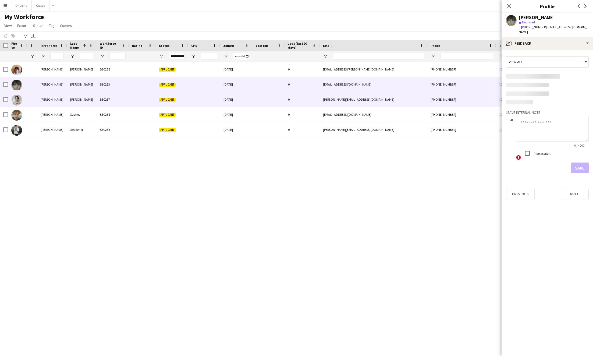
click at [130, 95] on div at bounding box center [142, 99] width 27 height 15
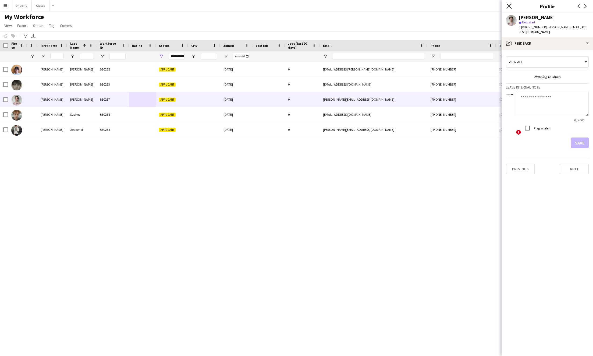
click at [370, 5] on icon "Close pop-in" at bounding box center [508, 5] width 5 height 5
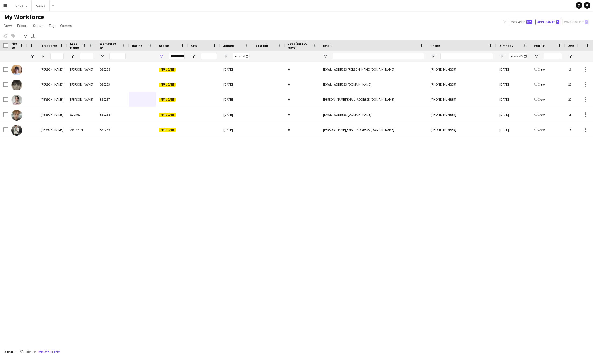
click at [178, 57] on div "**********" at bounding box center [177, 56] width 16 height 6
click at [173, 101] on div "Applicant" at bounding box center [188, 102] width 42 height 4
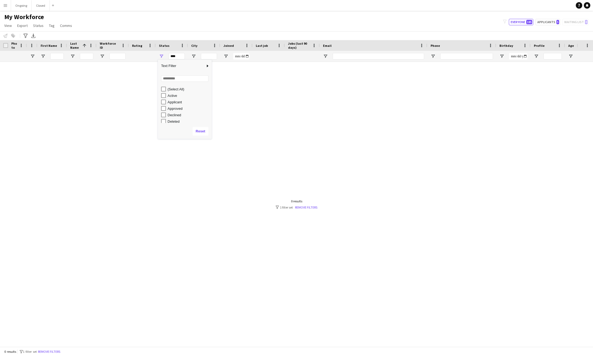
scroll to position [34, 0]
click at [173, 95] on div "In progress" at bounding box center [188, 94] width 42 height 4
type input "**********"
click at [121, 165] on div "[PERSON_NAME] BSC254 In progress [DATE] 0 [EMAIL_ADDRESS][DOMAIN_NAME] [PHONE_N…" at bounding box center [288, 204] width 576 height 284
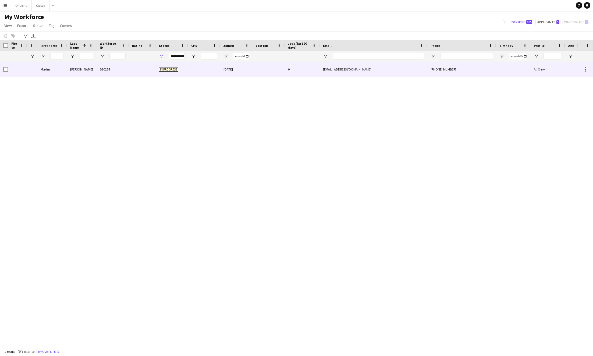
click at [78, 73] on div "[PERSON_NAME]" at bounding box center [82, 69] width 30 height 15
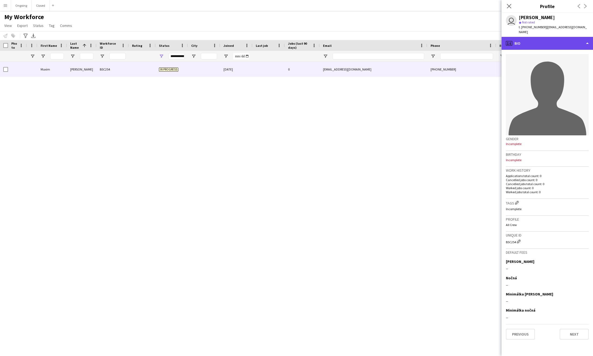
click at [370, 39] on div "profile Bio" at bounding box center [546, 43] width 91 height 13
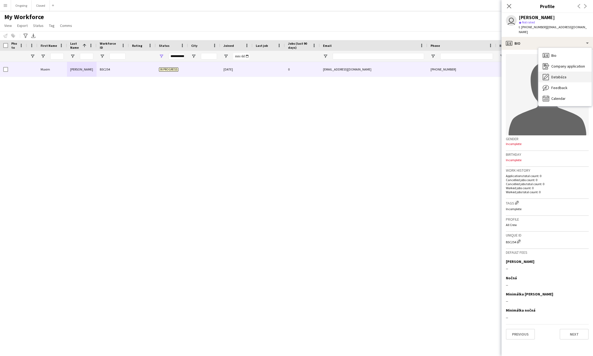
click at [370, 74] on span "Databáza" at bounding box center [558, 76] width 15 height 5
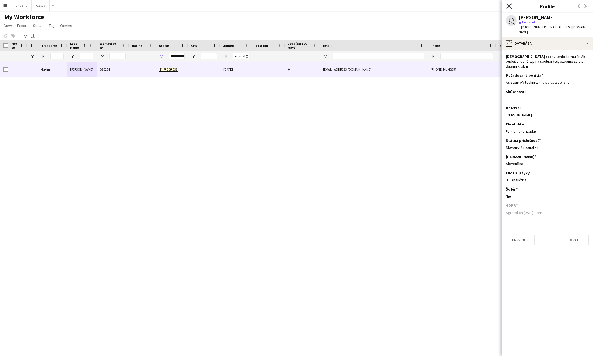
click at [370, 5] on icon "Close pop-in" at bounding box center [508, 5] width 5 height 5
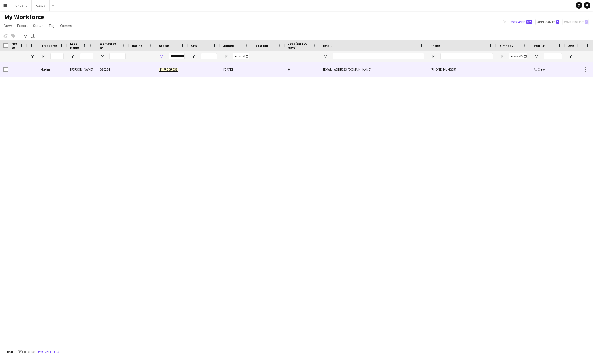
click at [370, 71] on div "[PHONE_NUMBER]" at bounding box center [461, 69] width 69 height 15
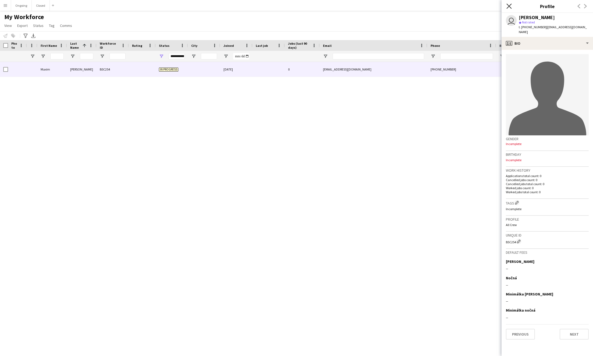
click at [370, 7] on icon "Close pop-in" at bounding box center [508, 5] width 5 height 5
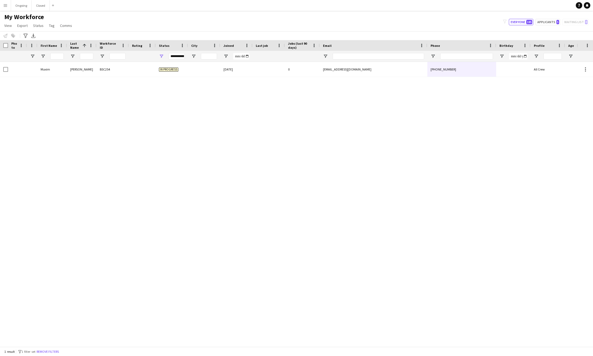
click at [263, 191] on div "[PERSON_NAME] BSC254 In progress [DATE] 0 [EMAIL_ADDRESS][DOMAIN_NAME] [PHONE_N…" at bounding box center [288, 204] width 576 height 284
